Goal: Check status

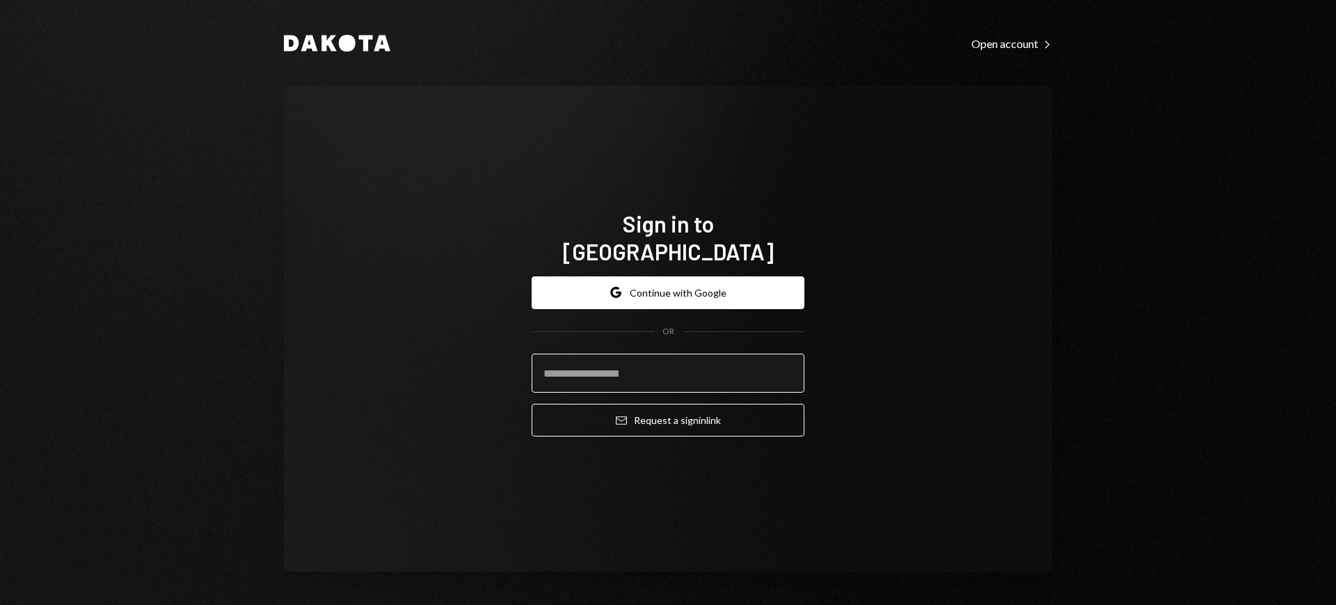
click at [659, 353] on input "email" at bounding box center [668, 372] width 273 height 39
click at [0, 604] on com-1password-button at bounding box center [0, 605] width 0 height 0
type input "**********"
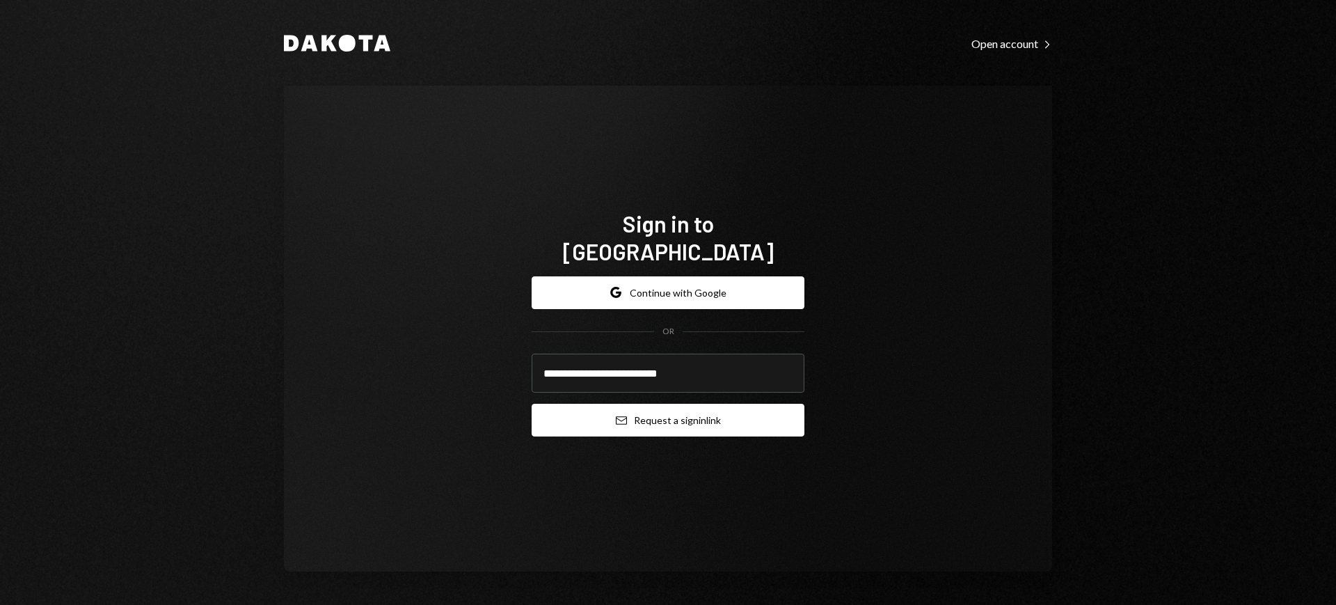
click at [646, 404] on button "Email Request a sign in link" at bounding box center [668, 420] width 273 height 33
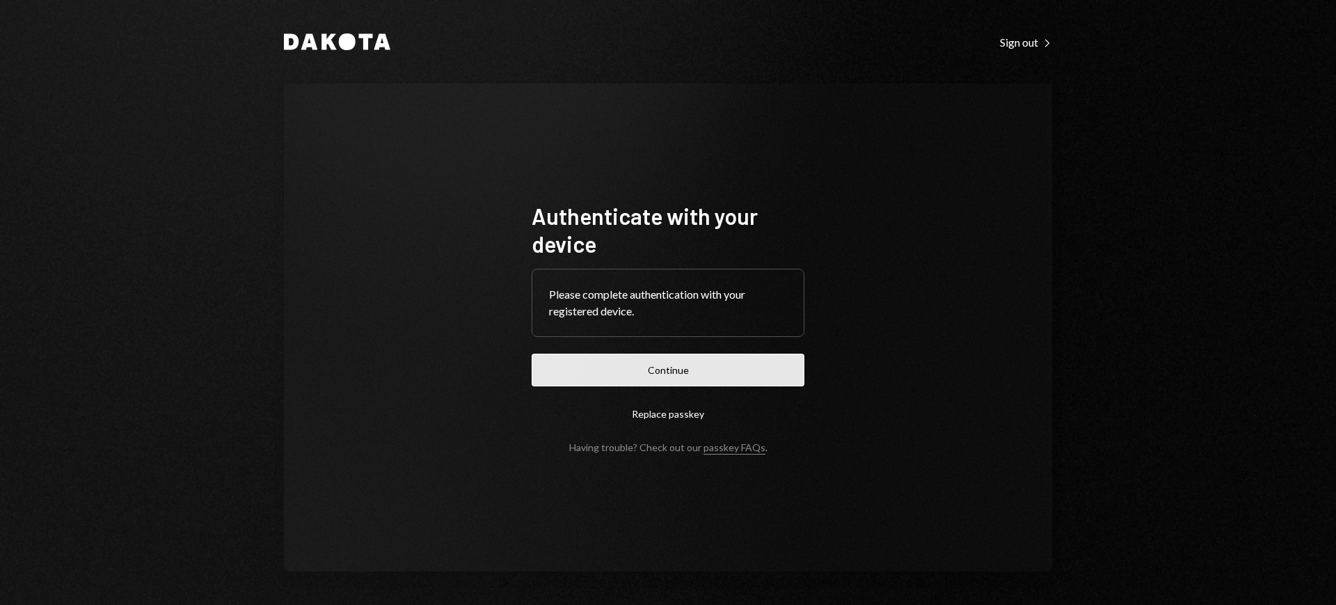
click at [740, 374] on button "Continue" at bounding box center [668, 369] width 273 height 33
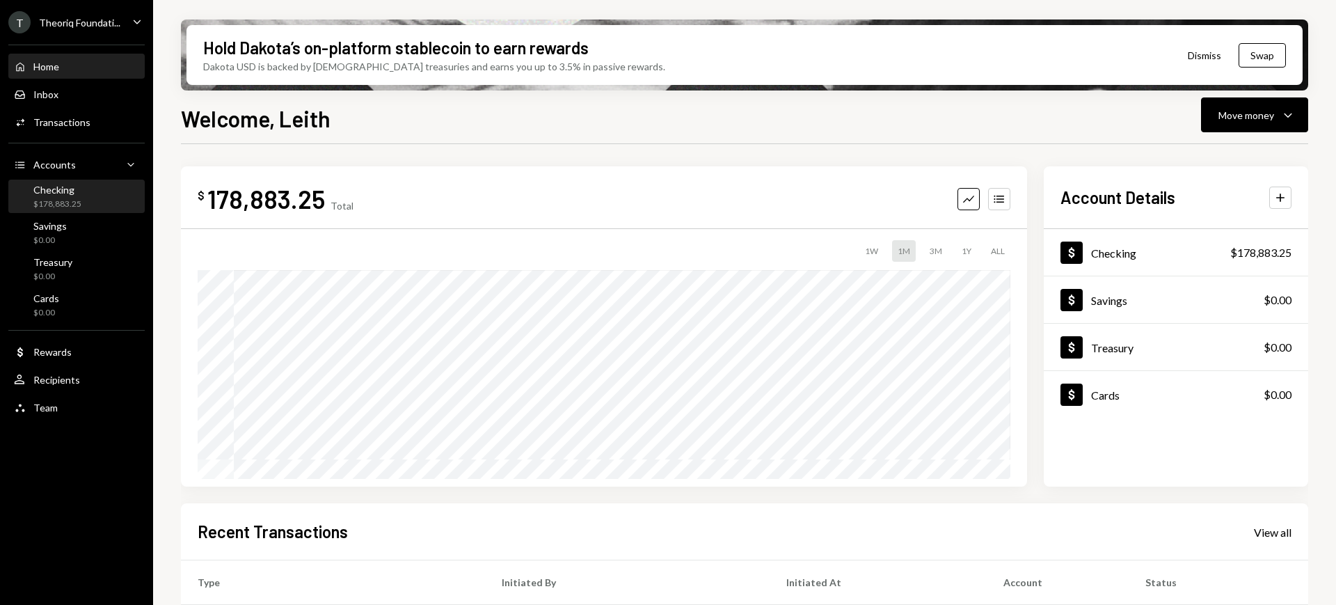
click at [101, 196] on div "Checking $178,883.25" at bounding box center [76, 197] width 125 height 26
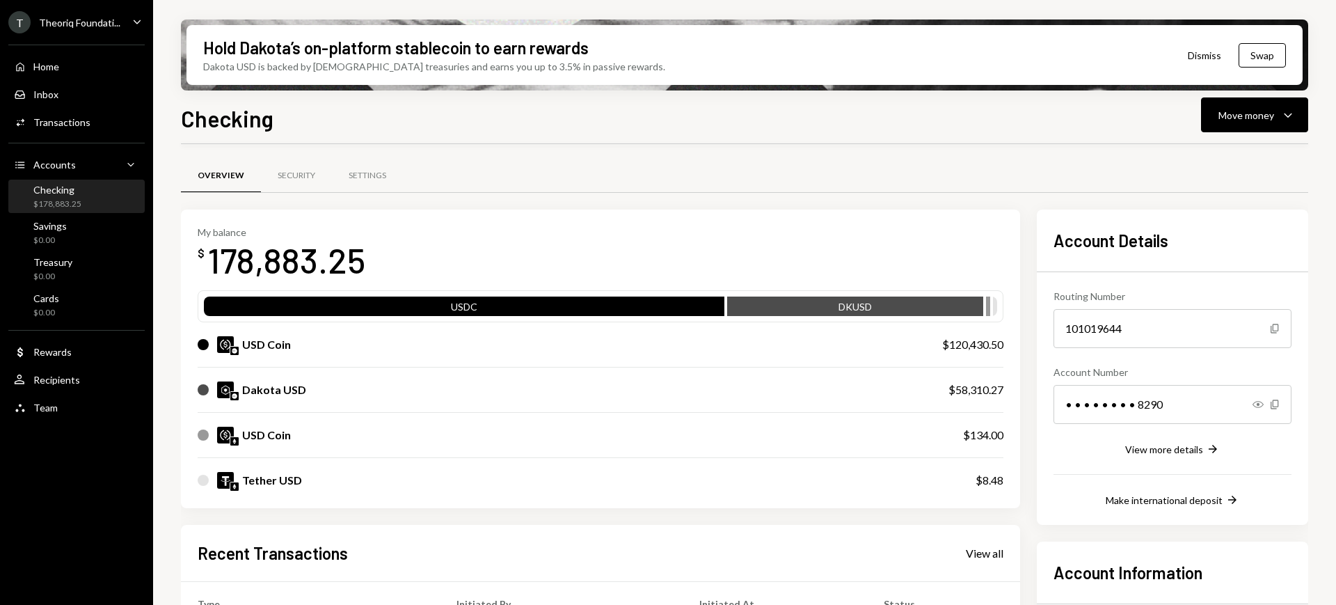
scroll to position [174, 0]
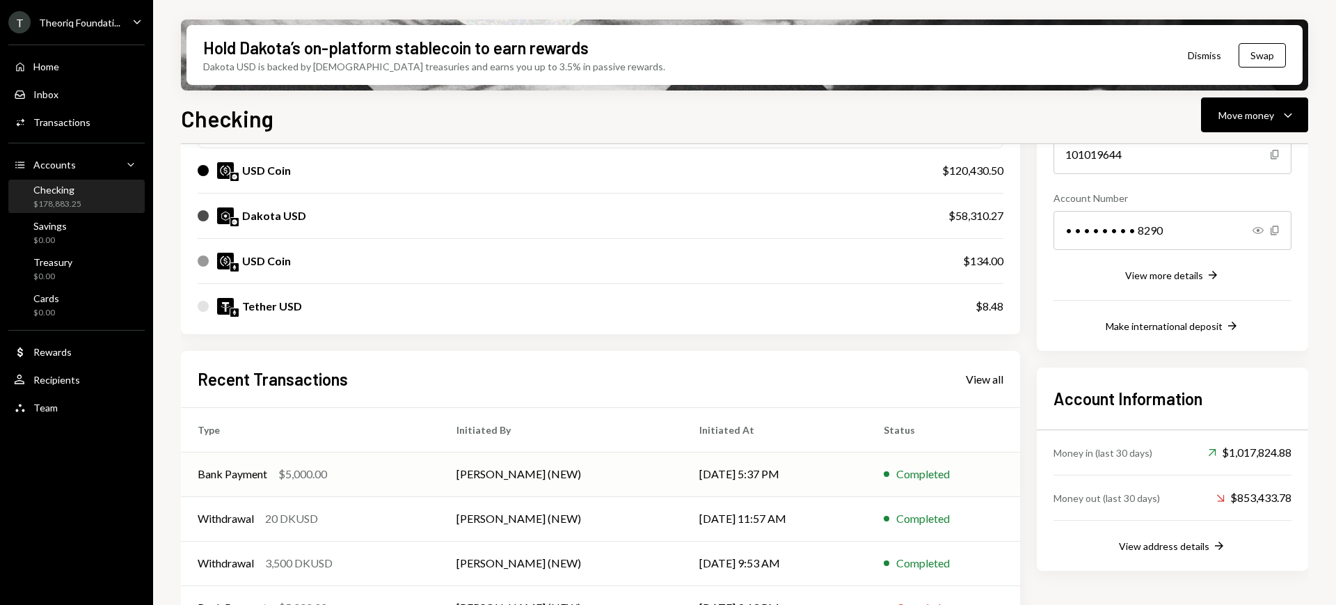
click at [822, 474] on td "[DATE] 5:37 PM" at bounding box center [775, 474] width 185 height 45
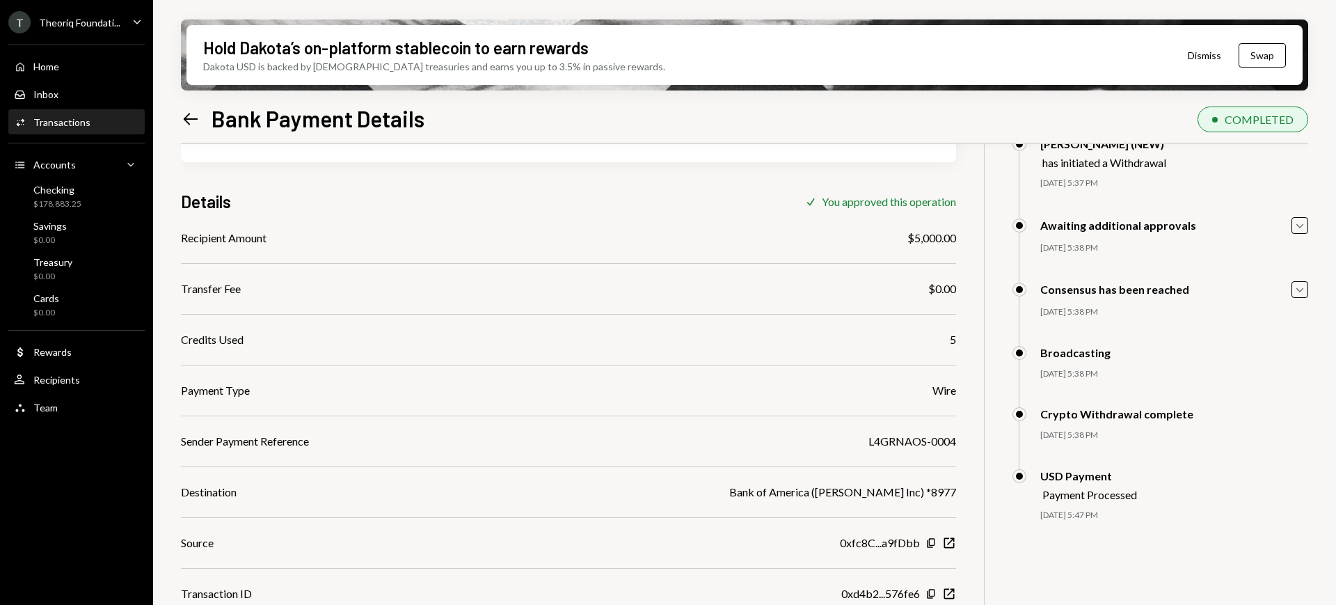
scroll to position [141, 0]
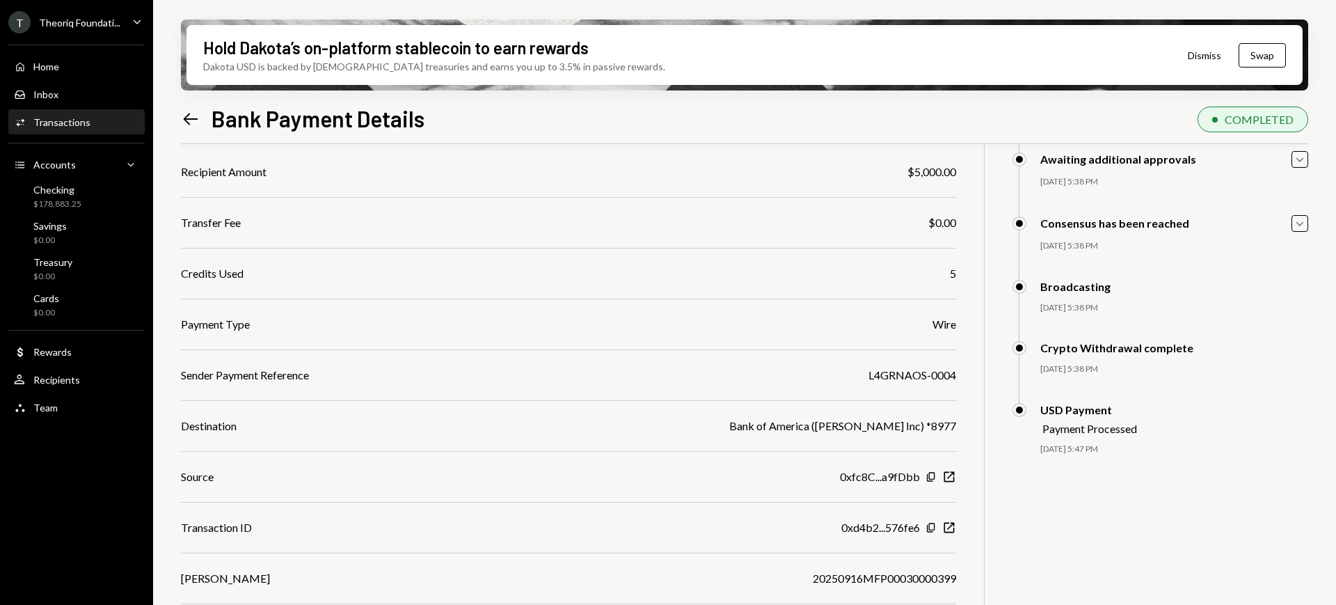
click at [392, 587] on div "Recipient Amount $5,000.00 Transfer Fee $0.00 Credits Used 5 Payment Type Wire …" at bounding box center [568, 401] width 775 height 474
click at [11, 466] on div "[PERSON_NAME] Foundati... Caret Down Home Home Inbox Inbox Activities Transacti…" at bounding box center [76, 302] width 153 height 605
click at [1079, 422] on div "Payment Processed" at bounding box center [1089, 428] width 95 height 13
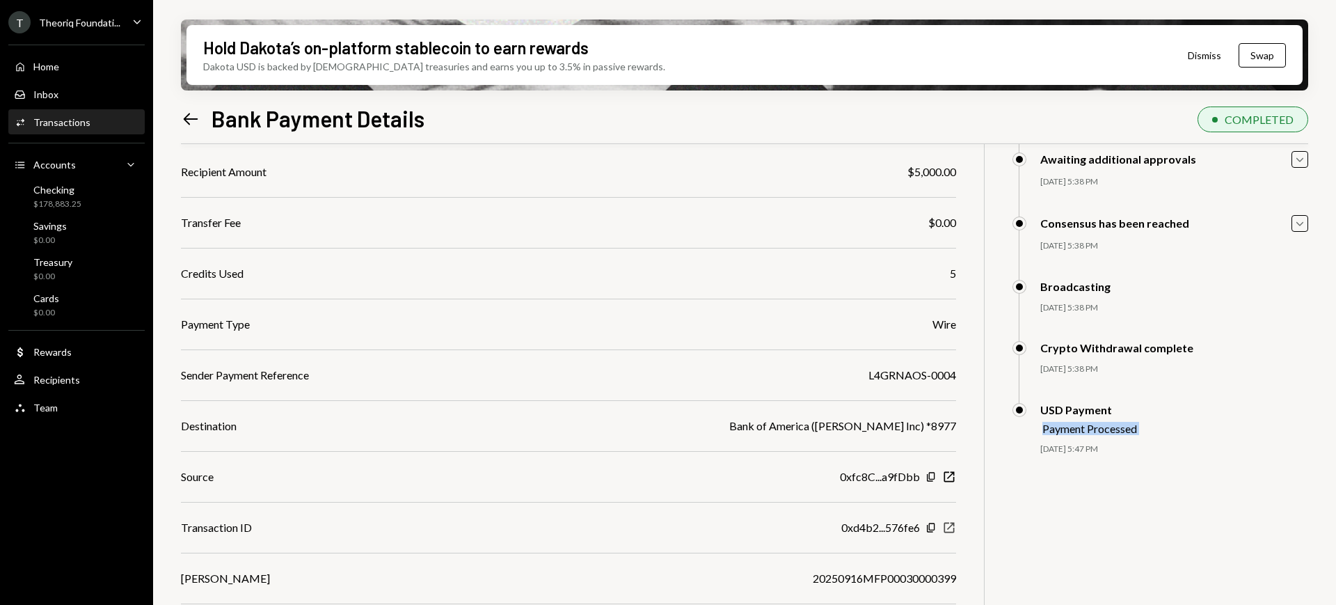
click at [947, 526] on icon "New Window" at bounding box center [949, 528] width 14 height 14
click at [86, 198] on div "Checking $178,883.25" at bounding box center [76, 197] width 125 height 26
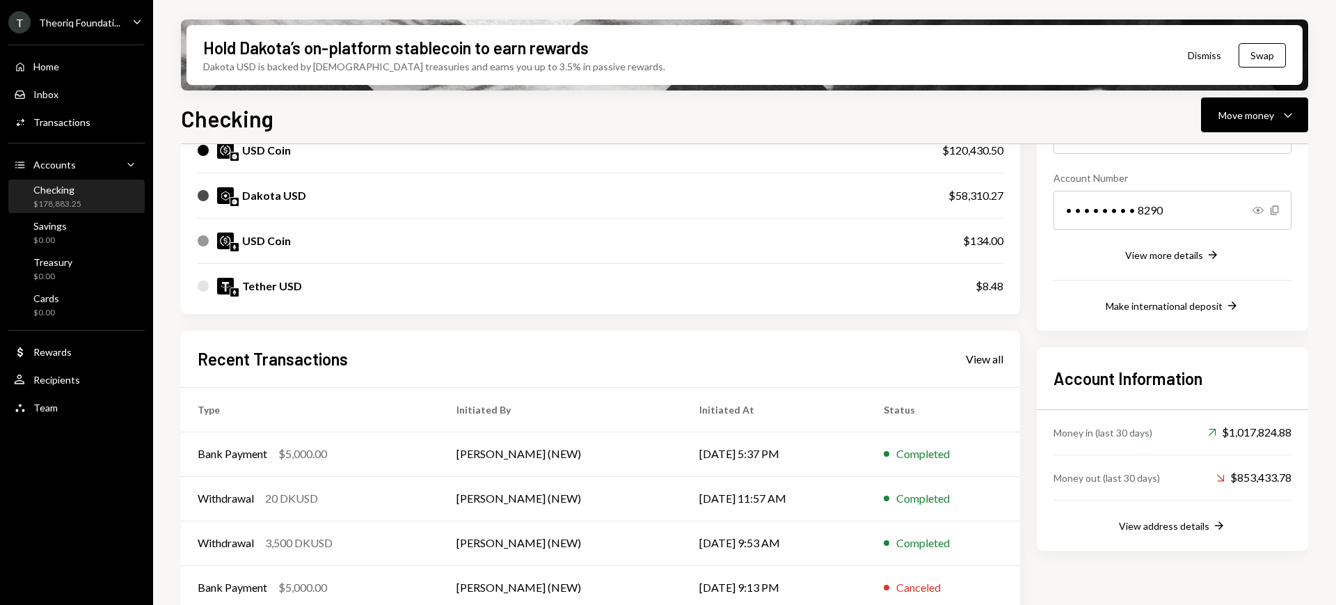
scroll to position [255, 0]
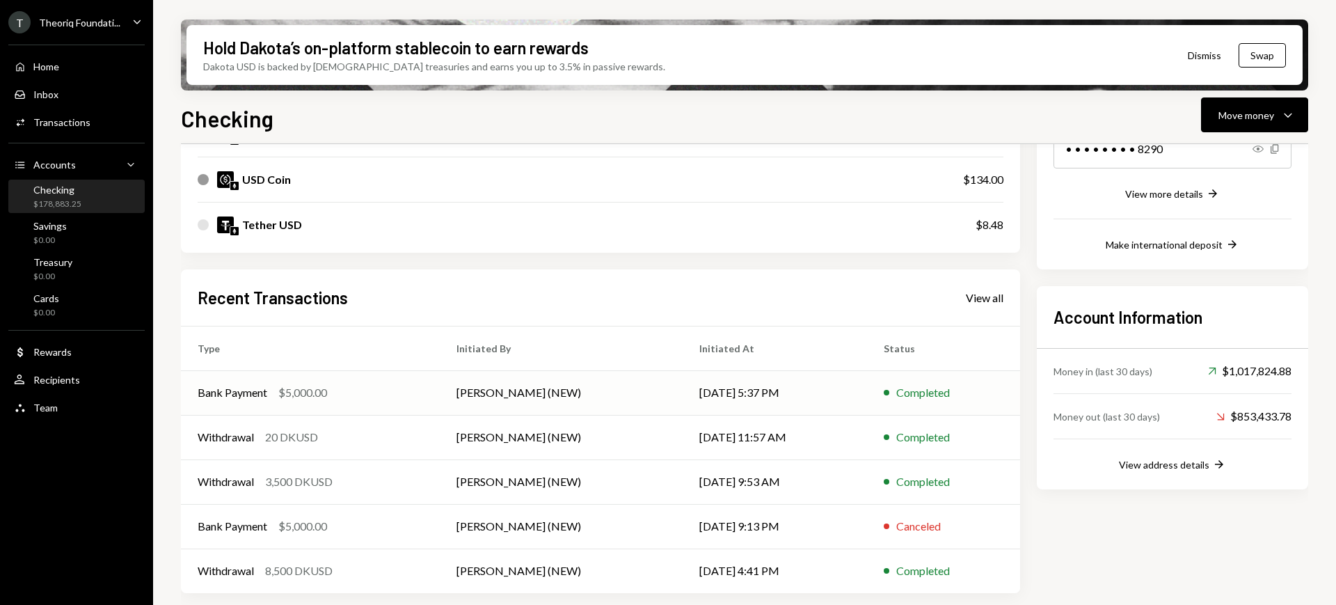
click at [875, 384] on td "Completed" at bounding box center [943, 392] width 153 height 45
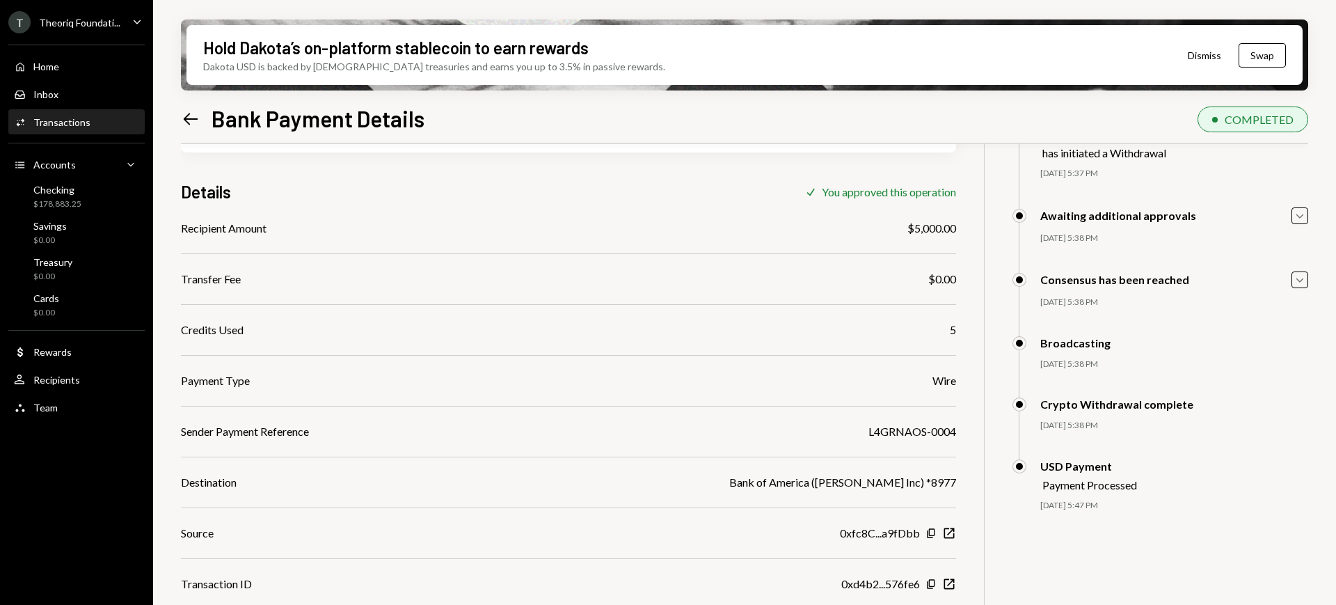
scroll to position [141, 0]
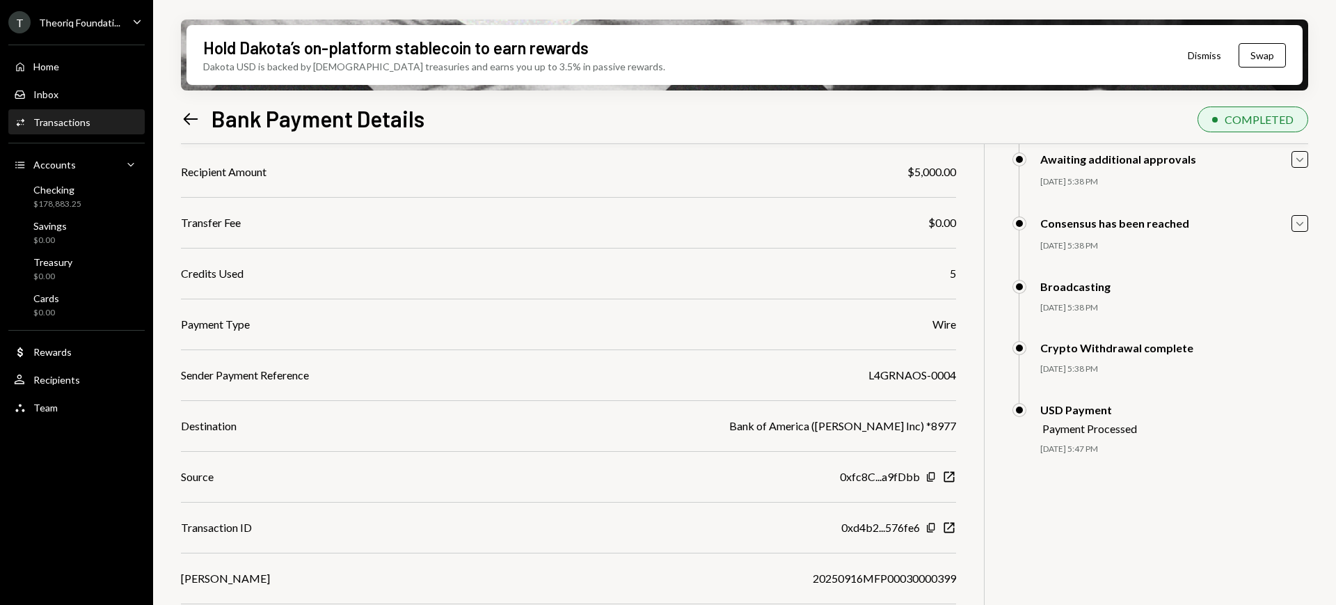
click at [933, 602] on div "Recipient Amount $5,000.00 Transfer Fee $0.00 Credits Used 5 Payment Type Wire …" at bounding box center [568, 401] width 775 height 474
click at [1296, 218] on icon "Caret Down" at bounding box center [1299, 223] width 15 height 15
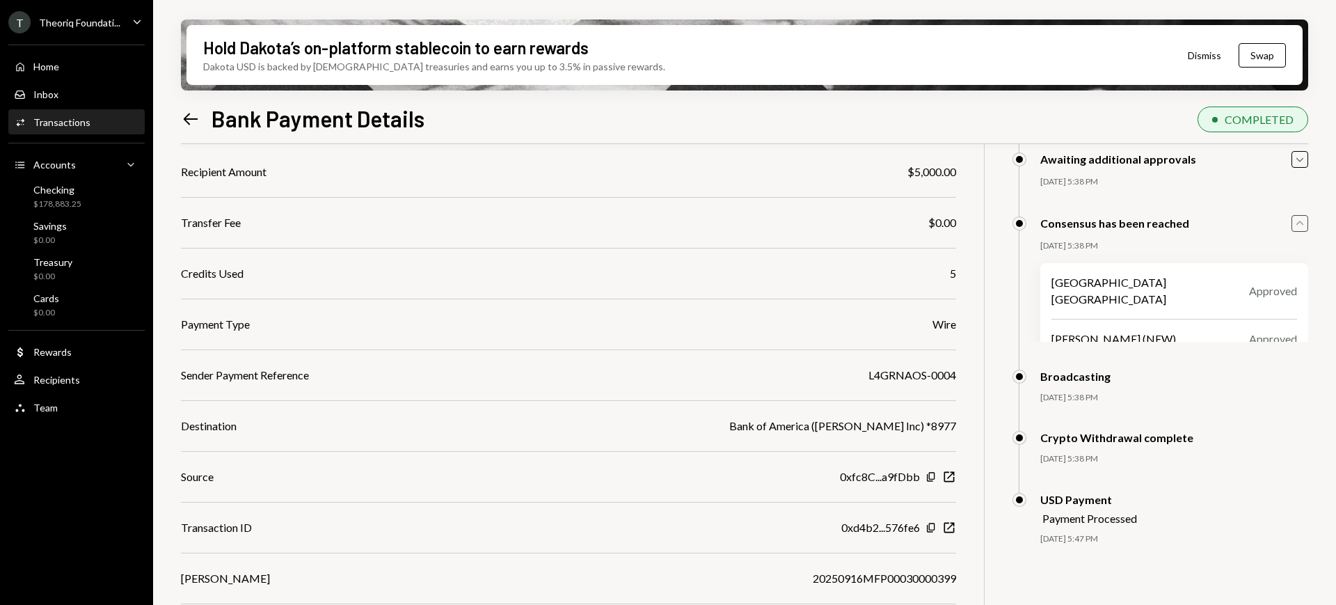
click at [1296, 221] on icon "Caret Up" at bounding box center [1299, 223] width 15 height 15
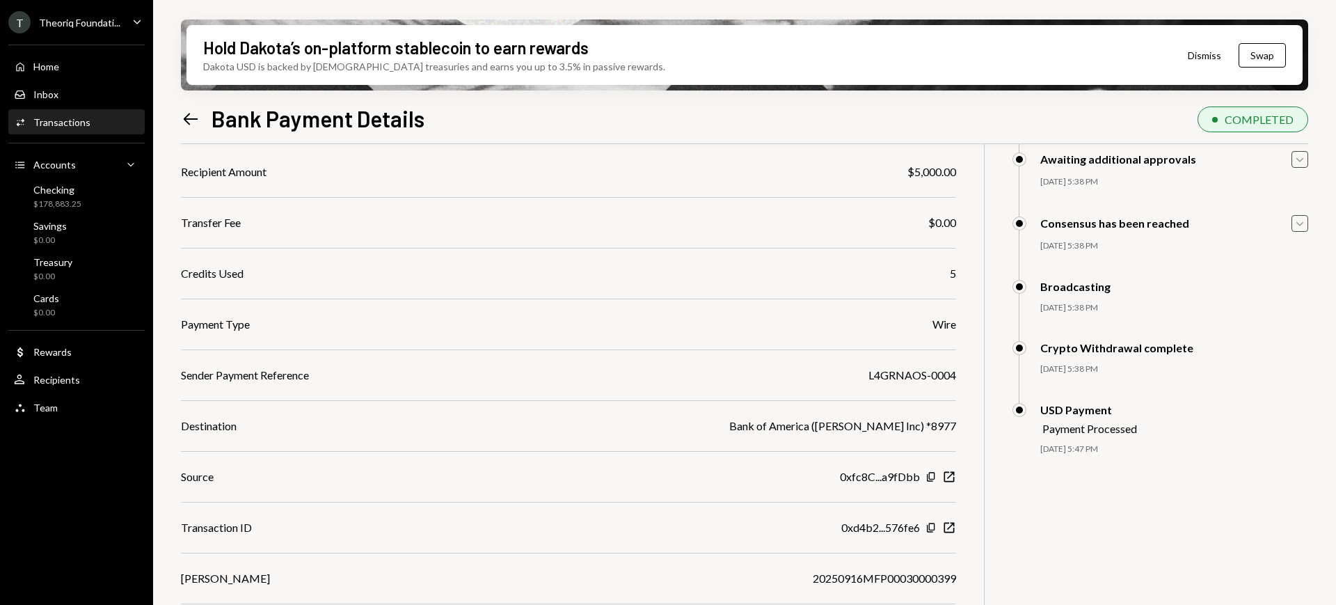
click at [1301, 155] on icon "Caret Down" at bounding box center [1299, 159] width 15 height 15
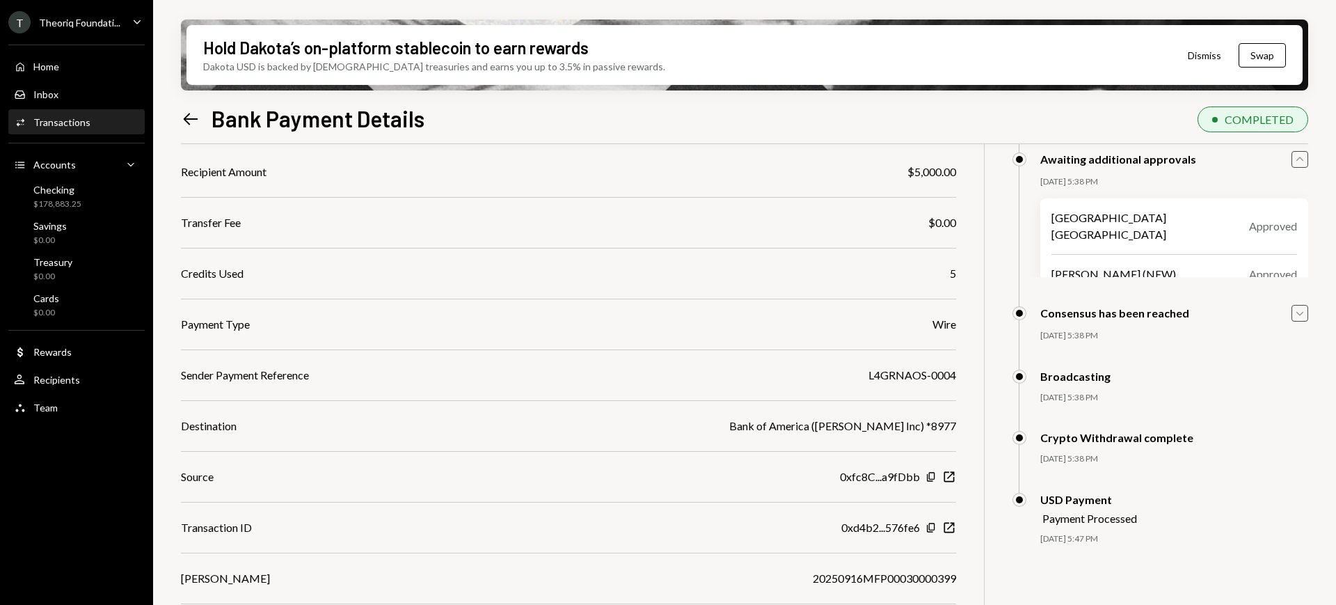
click at [1301, 155] on icon "Caret Up" at bounding box center [1299, 159] width 15 height 15
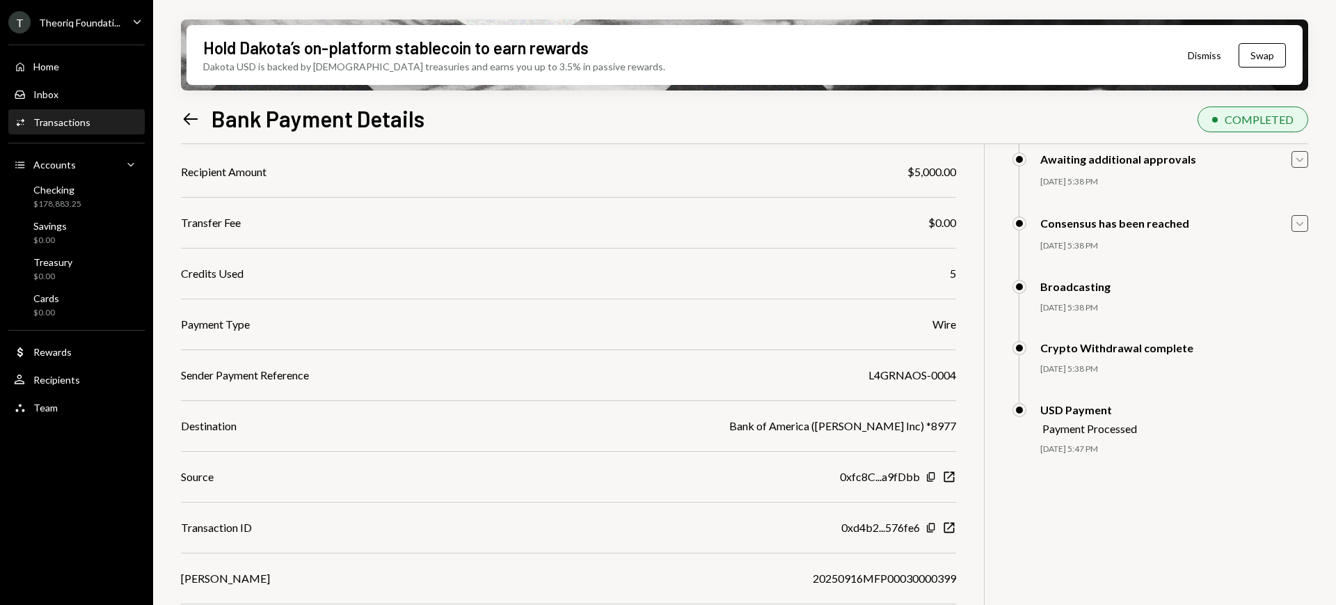
click at [1266, 334] on div "Broadcasting [DATE] 5:38 PM [GEOGRAPHIC_DATA] [GEOGRAPHIC_DATA] Approved [PERSO…" at bounding box center [1160, 311] width 296 height 62
click at [1087, 366] on div "[DATE] 5:38 PM" at bounding box center [1174, 369] width 268 height 12
click at [1076, 430] on div "Payment Processed" at bounding box center [1089, 428] width 95 height 13
click at [1078, 430] on div "Payment Processed" at bounding box center [1089, 428] width 95 height 13
click at [1079, 430] on div "Payment Processed" at bounding box center [1089, 428] width 95 height 13
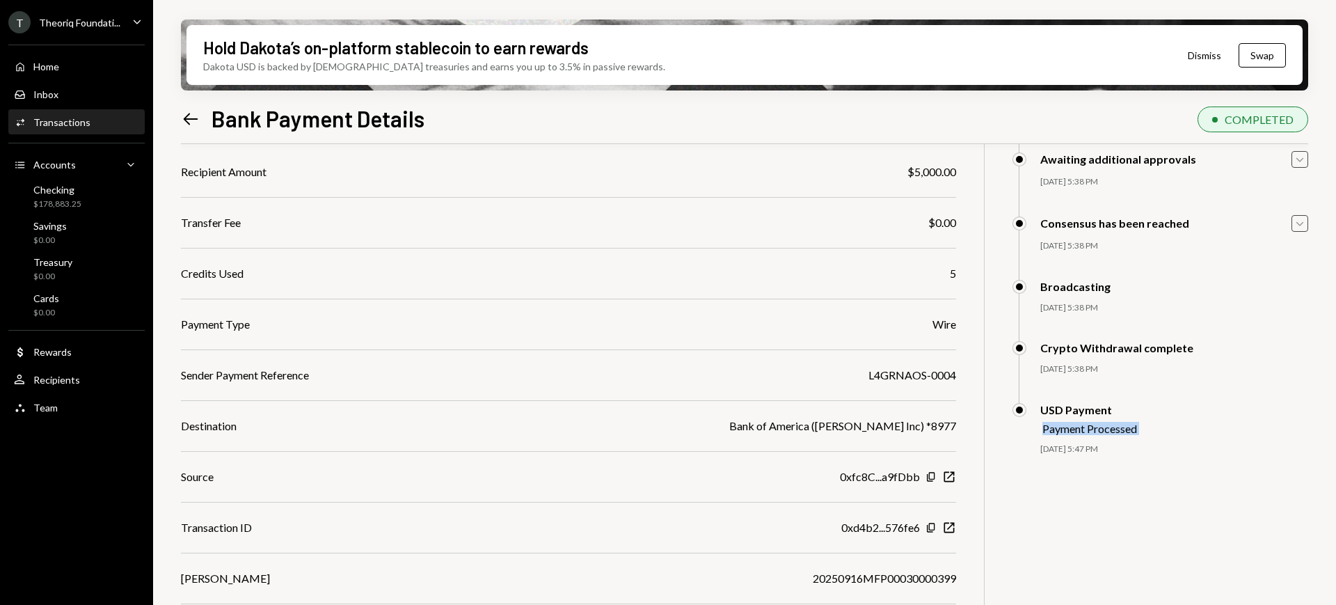
click at [1079, 430] on div "Payment Processed" at bounding box center [1089, 428] width 95 height 13
click at [1081, 431] on div "Payment Processed" at bounding box center [1089, 428] width 95 height 13
click at [1093, 422] on div "Payment Processed" at bounding box center [1089, 428] width 95 height 13
click at [1101, 419] on div "USD Payment Payment Processed" at bounding box center [1088, 419] width 97 height 32
click at [1106, 397] on div "Crypto Withdrawal complete [DATE] 5:38 PM [GEOGRAPHIC_DATA] [GEOGRAPHIC_DATA] A…" at bounding box center [1160, 372] width 296 height 62
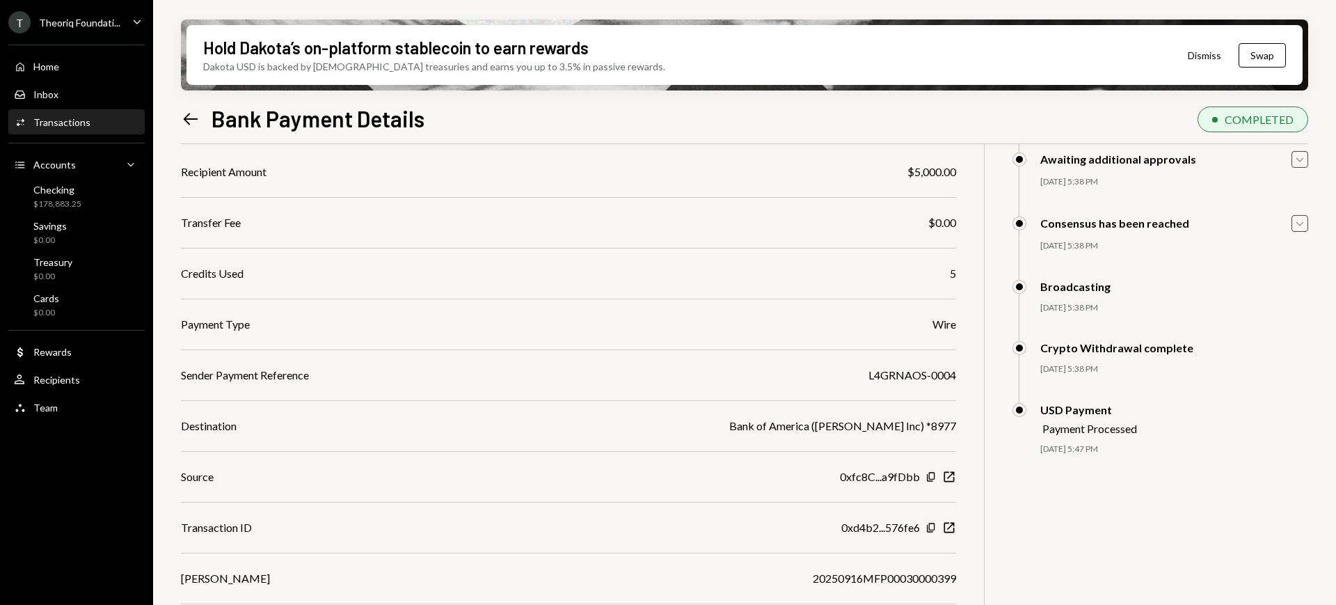
click at [1186, 58] on button "Dismiss" at bounding box center [1204, 55] width 68 height 33
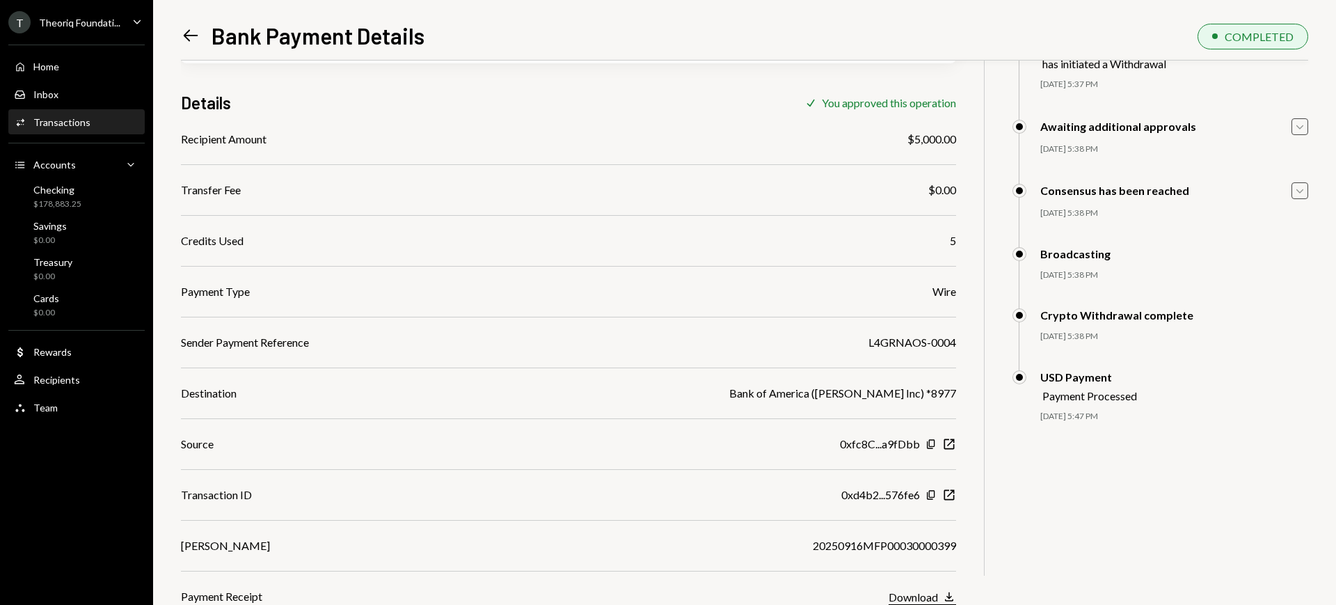
click at [937, 591] on div "Download" at bounding box center [913, 596] width 49 height 13
